Goal: Task Accomplishment & Management: Manage account settings

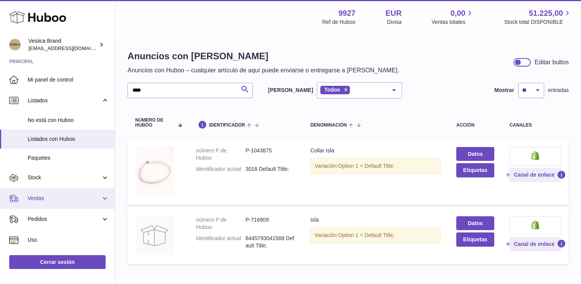
click at [54, 193] on link "Ventas" at bounding box center [57, 198] width 115 height 21
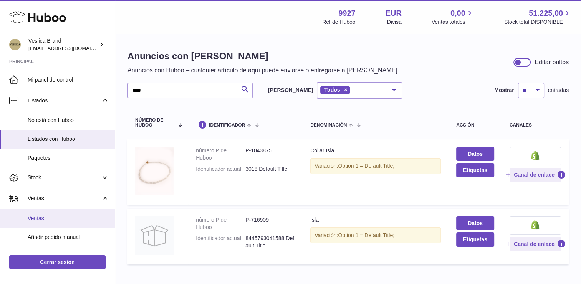
click at [50, 216] on span "Ventas" at bounding box center [68, 217] width 81 height 7
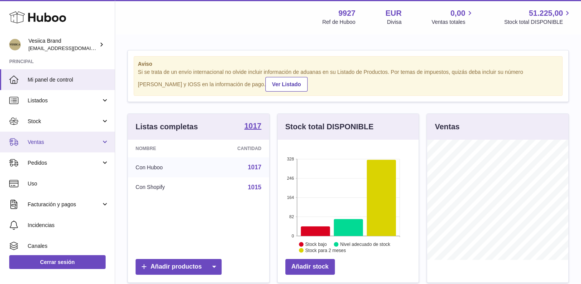
click at [65, 142] on span "Ventas" at bounding box center [64, 141] width 73 height 7
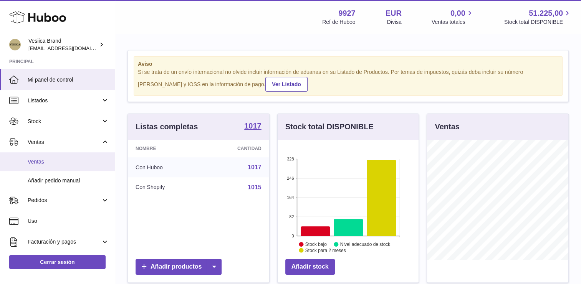
click at [64, 164] on span "Ventas" at bounding box center [68, 161] width 81 height 7
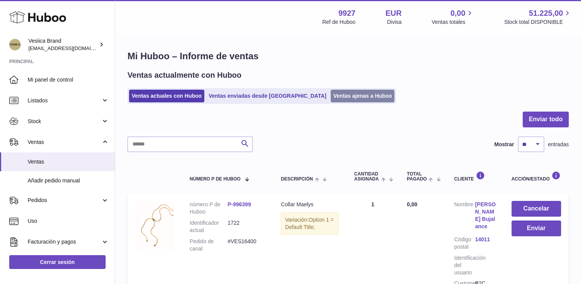
click at [331, 97] on link "Ventas ajenas a Huboo" at bounding box center [363, 96] width 64 height 13
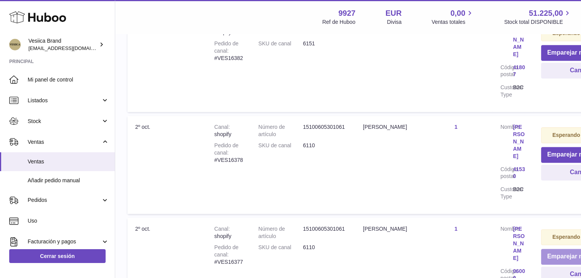
scroll to position [1039, 0]
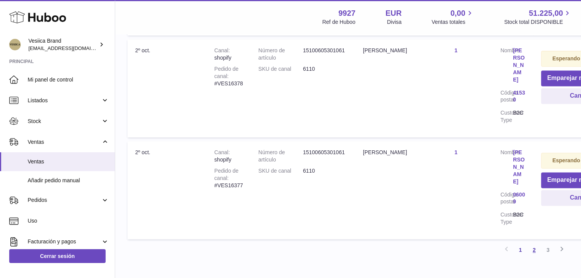
click at [531, 243] on link "2" at bounding box center [535, 250] width 14 height 14
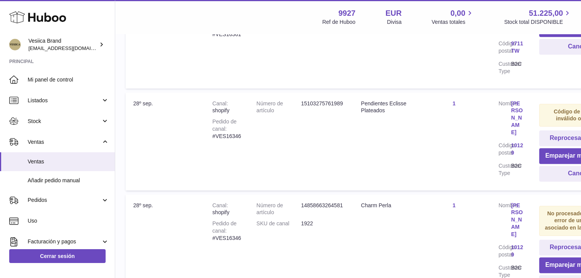
scroll to position [957, 52]
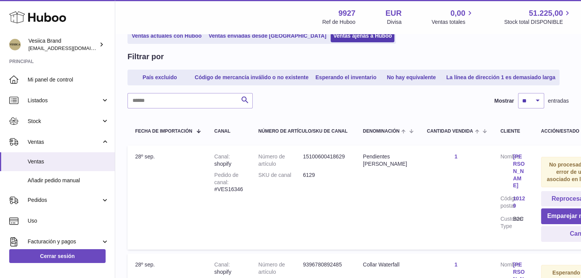
scroll to position [73, 0]
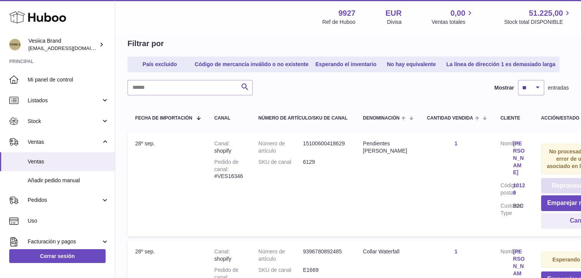
click at [552, 187] on button "Reprocesar el pedido" at bounding box center [583, 186] width 84 height 16
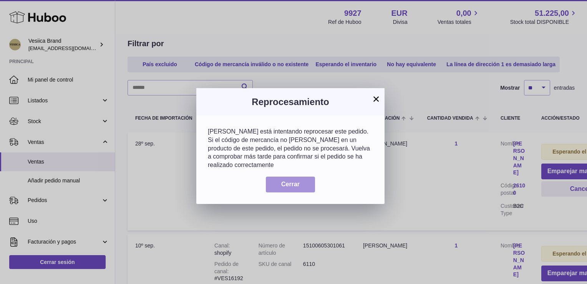
click at [294, 181] on span "Cerrar" at bounding box center [290, 184] width 18 height 7
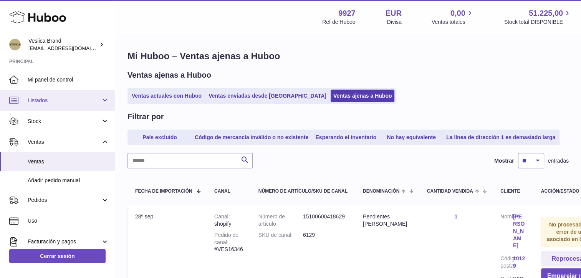
click at [48, 102] on span "Listados" at bounding box center [64, 100] width 73 height 7
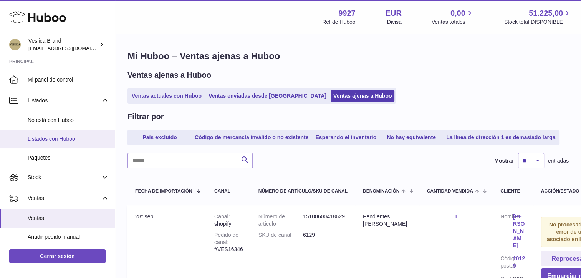
click at [44, 135] on span "Listados con Huboo" at bounding box center [68, 138] width 81 height 7
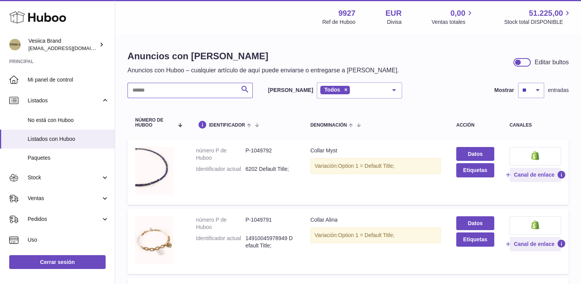
click at [175, 90] on input "text" at bounding box center [190, 90] width 125 height 15
type input "**********"
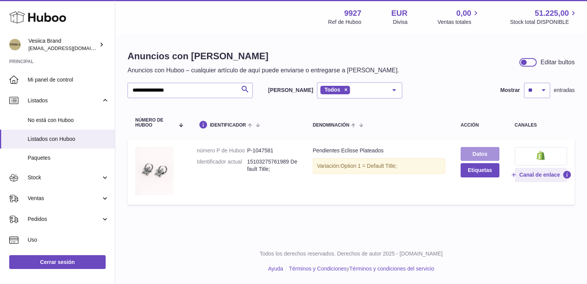
click at [484, 156] on link "Datos" at bounding box center [480, 154] width 38 height 14
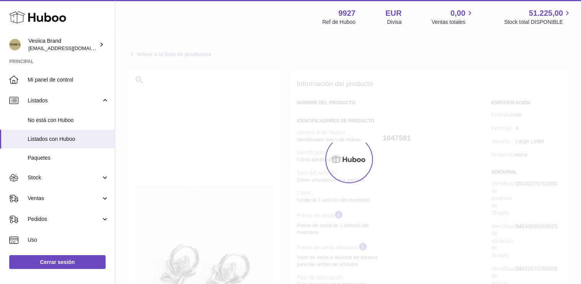
select select
select select "****"
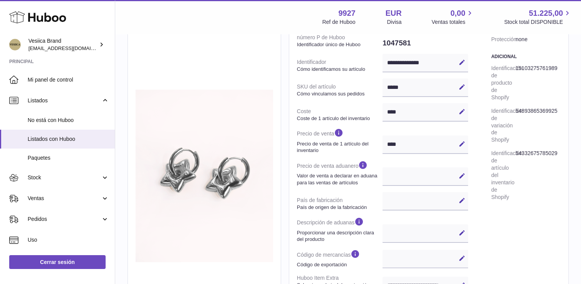
scroll to position [154, 0]
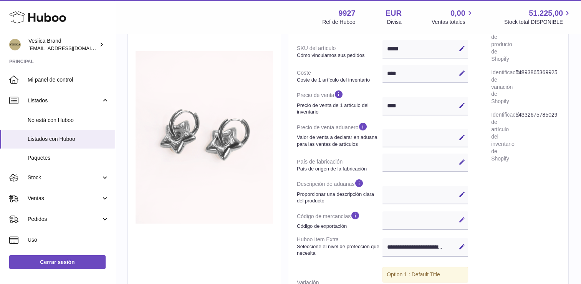
click at [466, 219] on div "**********" at bounding box center [429, 155] width 264 height 418
drag, startPoint x: 466, startPoint y: 219, endPoint x: 462, endPoint y: 220, distance: 3.9
click at [464, 220] on icon at bounding box center [462, 219] width 7 height 7
paste input "********"
type input "********"
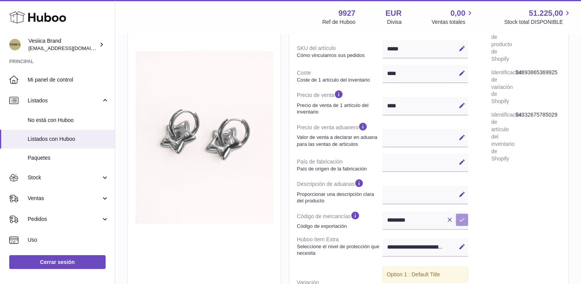
click at [460, 218] on icon at bounding box center [462, 219] width 7 height 7
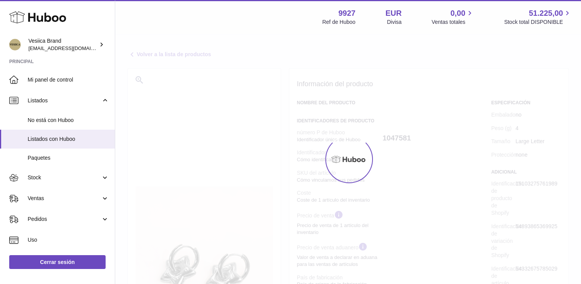
select select
select select "****"
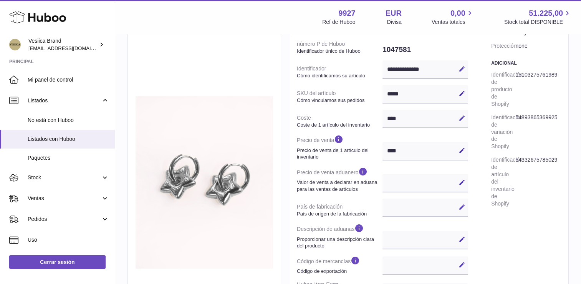
scroll to position [115, 0]
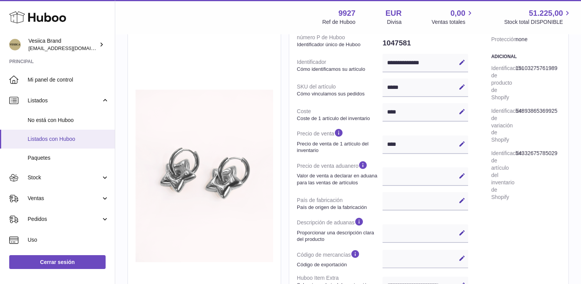
click at [55, 138] on span "Listados con Huboo" at bounding box center [68, 138] width 81 height 7
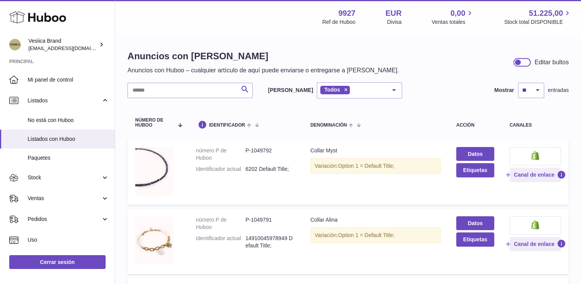
drag, startPoint x: 178, startPoint y: 79, endPoint x: 173, endPoint y: 104, distance: 25.3
click at [171, 88] on input "text" at bounding box center [190, 90] width 125 height 15
click at [477, 154] on link "Datos" at bounding box center [476, 154] width 38 height 14
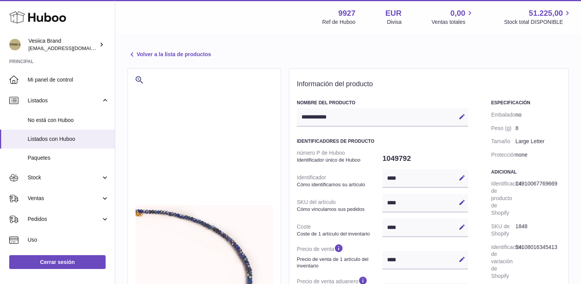
select select
select select "****"
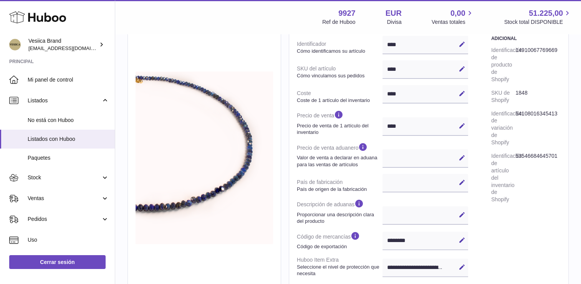
scroll to position [154, 0]
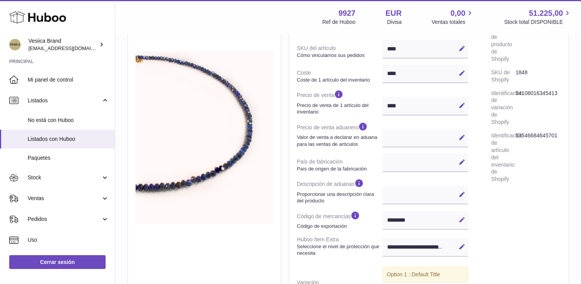
click at [467, 222] on button "Editar" at bounding box center [462, 219] width 12 height 12
drag, startPoint x: 382, startPoint y: 222, endPoint x: 395, endPoint y: 224, distance: 13.3
click at [369, 223] on dl "número P de Huboo Identificador único de Huboo 1049792 Identificador Cómo ident…" at bounding box center [382, 140] width 171 height 297
click at [462, 216] on icon at bounding box center [462, 219] width 7 height 7
